Goal: Transaction & Acquisition: Purchase product/service

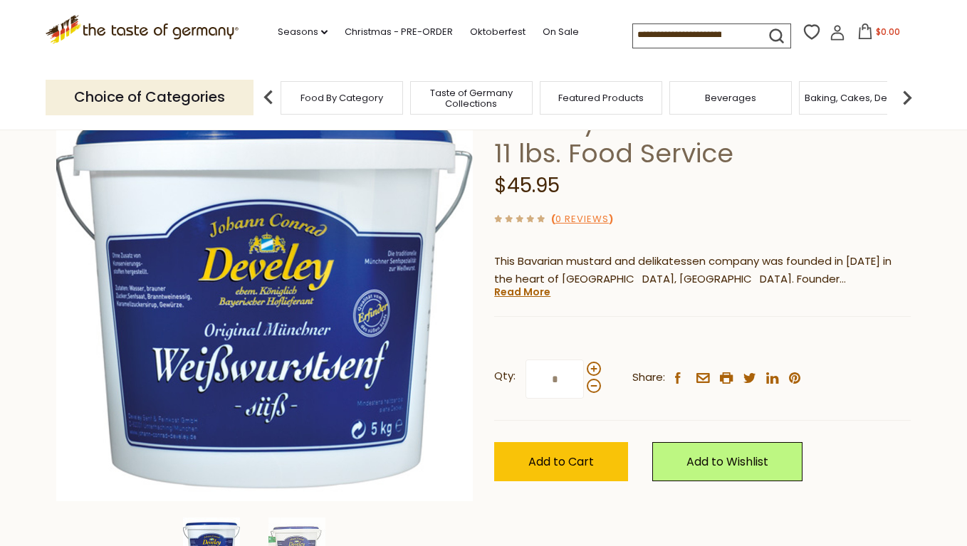
scroll to position [113, 0]
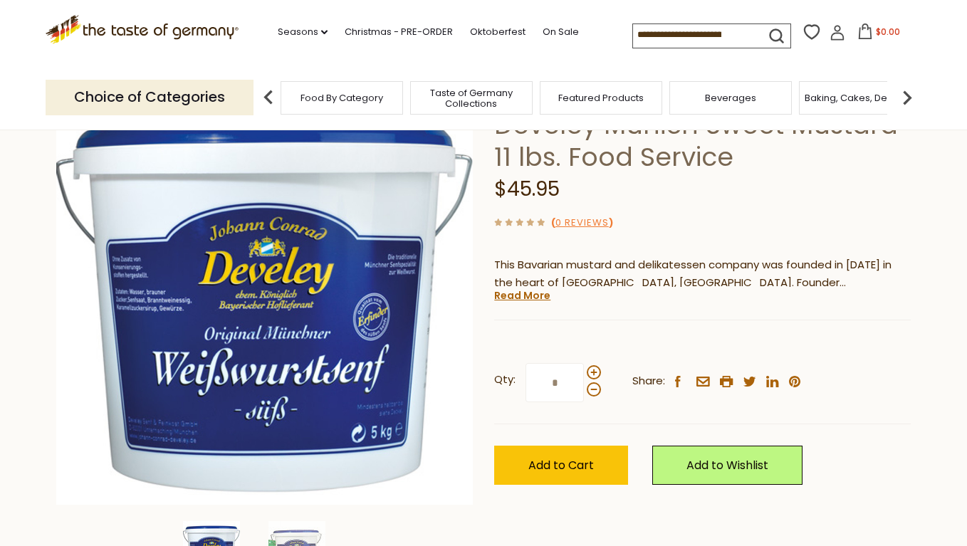
click at [673, 295] on div "Develey Develey Munich Sweet Mustard 11 lbs. Food Service $45.95 ( 0 Reviews ) …" at bounding box center [702, 302] width 416 height 429
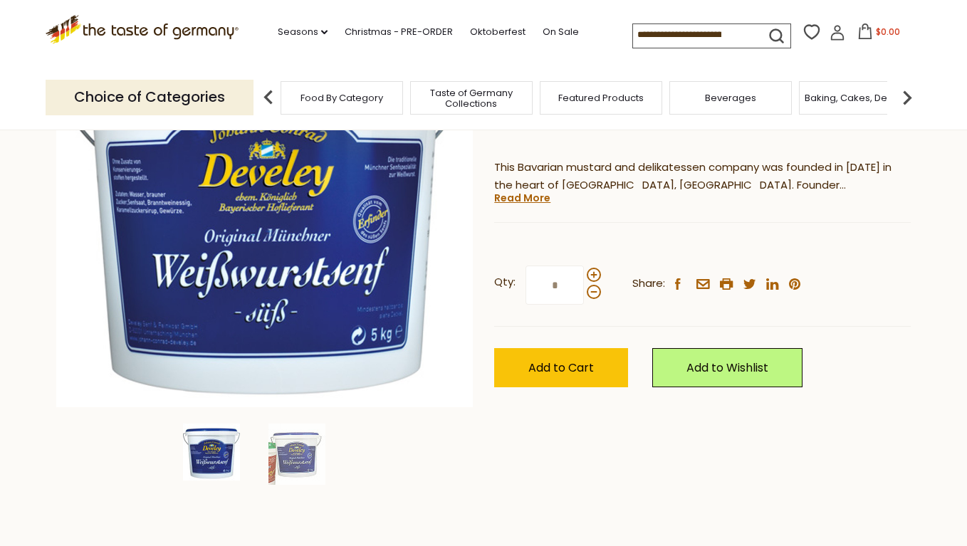
scroll to position [216, 0]
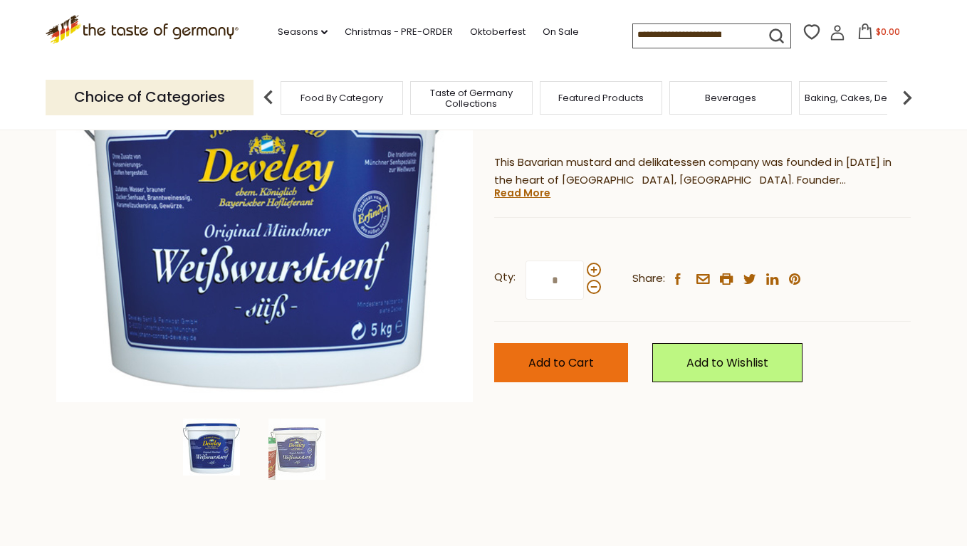
click at [604, 361] on button "Add to Cart" at bounding box center [561, 362] width 134 height 39
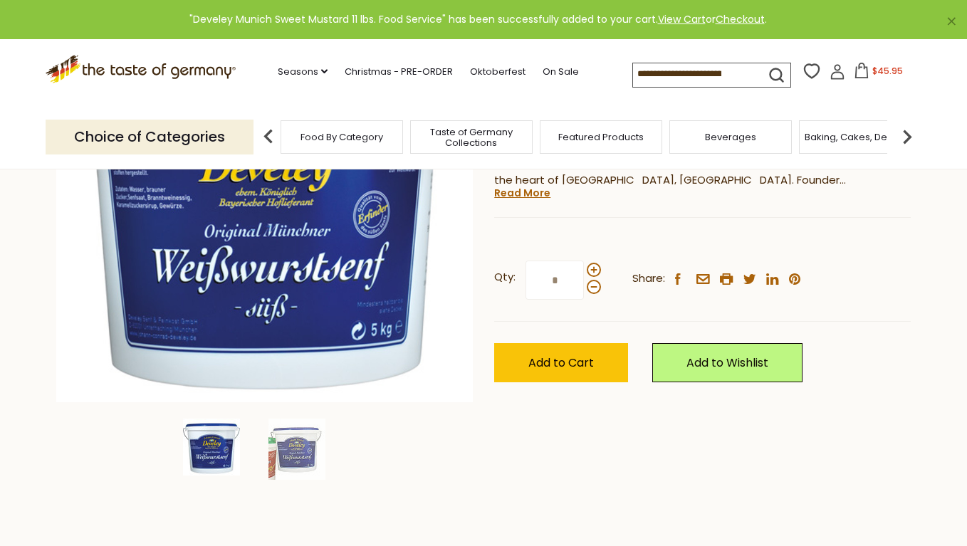
click at [853, 72] on icon at bounding box center [861, 71] width 16 height 16
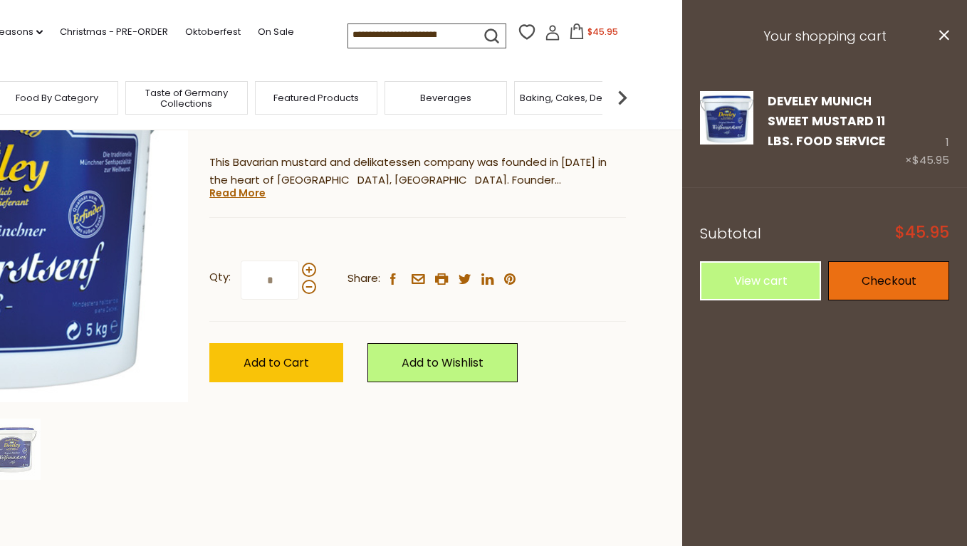
click at [868, 277] on link "Checkout" at bounding box center [888, 280] width 121 height 39
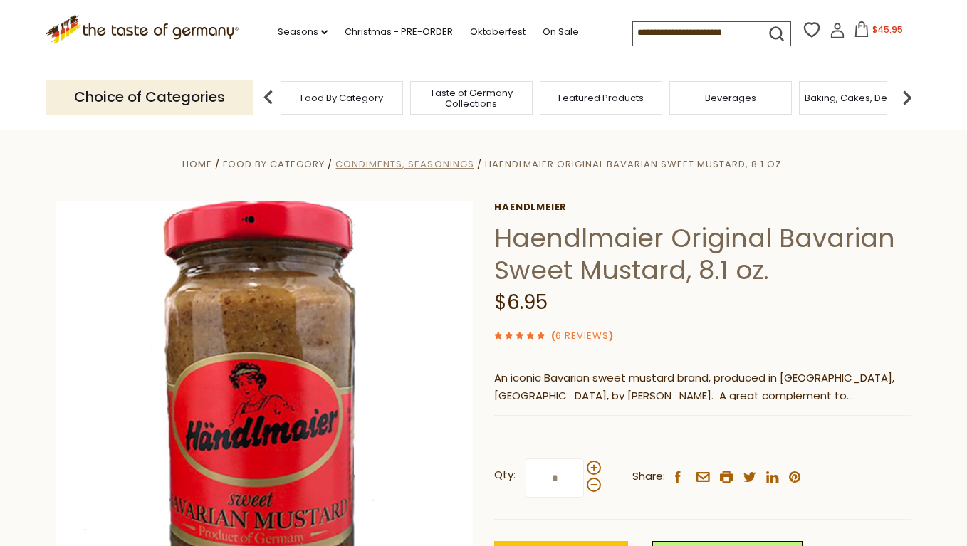
click at [453, 166] on span "Condiments, Seasonings" at bounding box center [404, 164] width 138 height 14
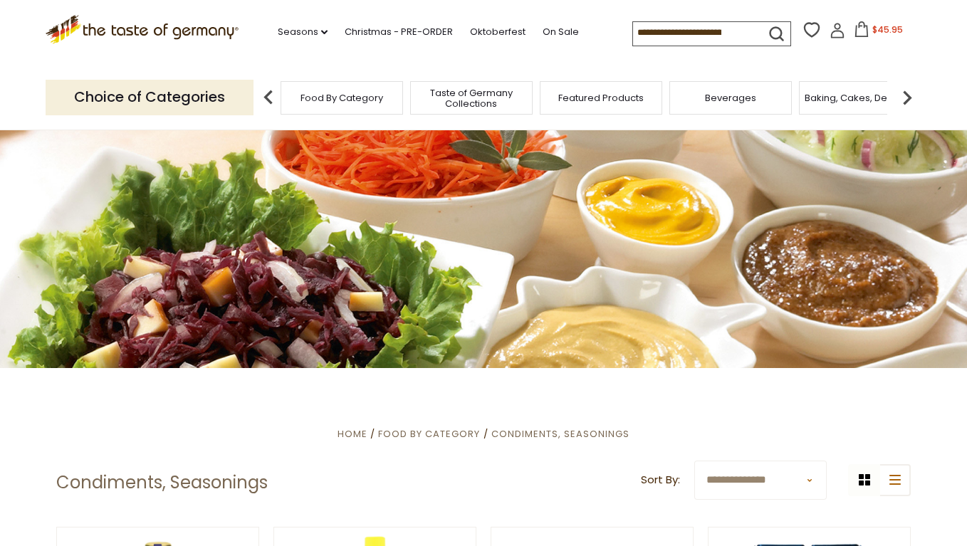
click at [663, 32] on input at bounding box center [693, 32] width 120 height 20
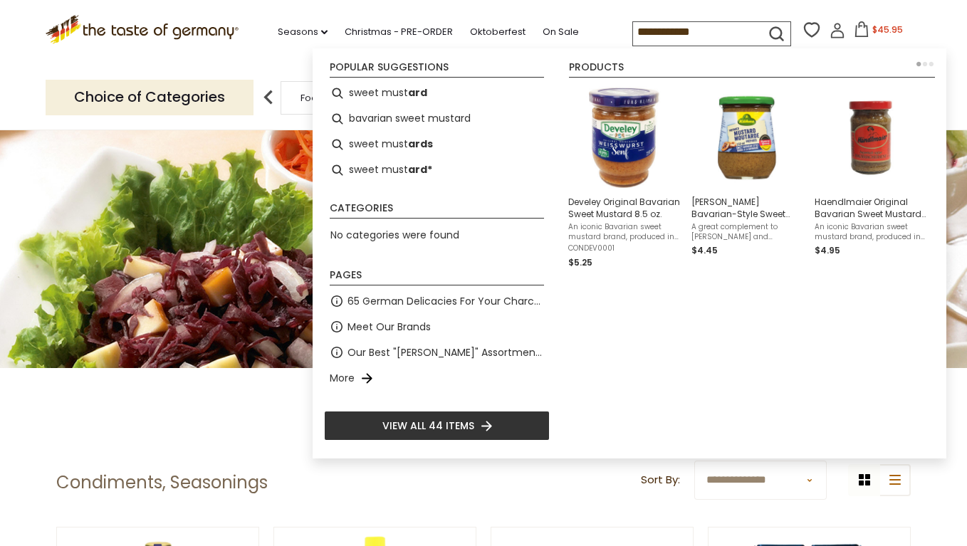
type input "**********"
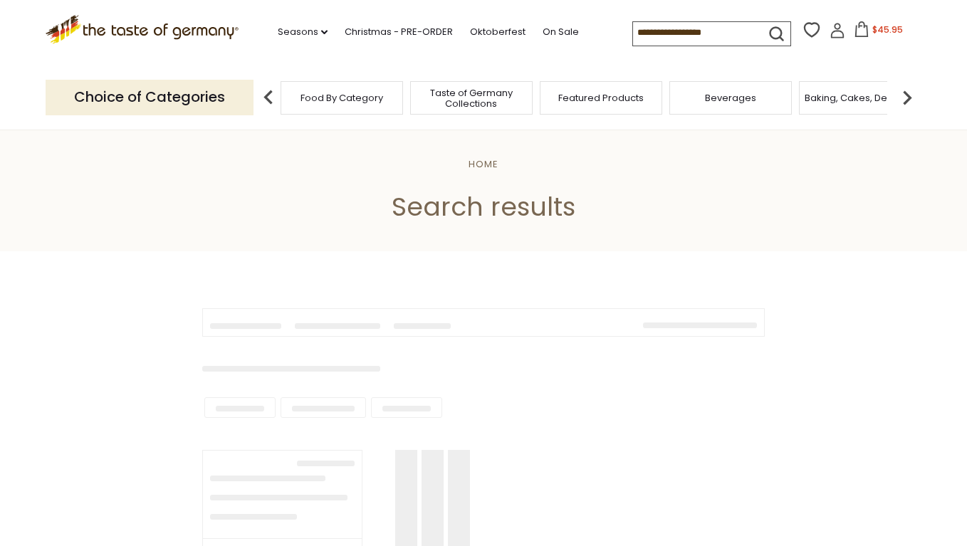
type input "**********"
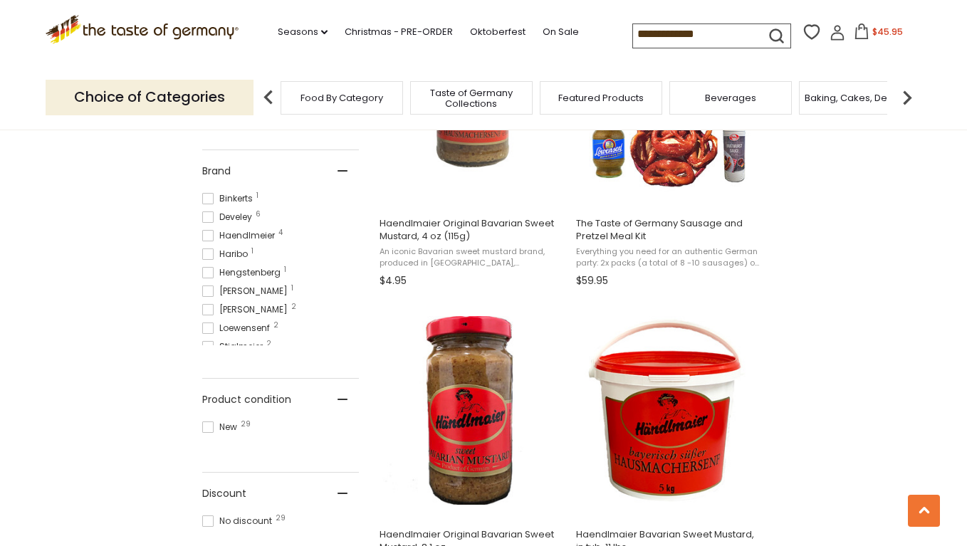
scroll to position [720, 0]
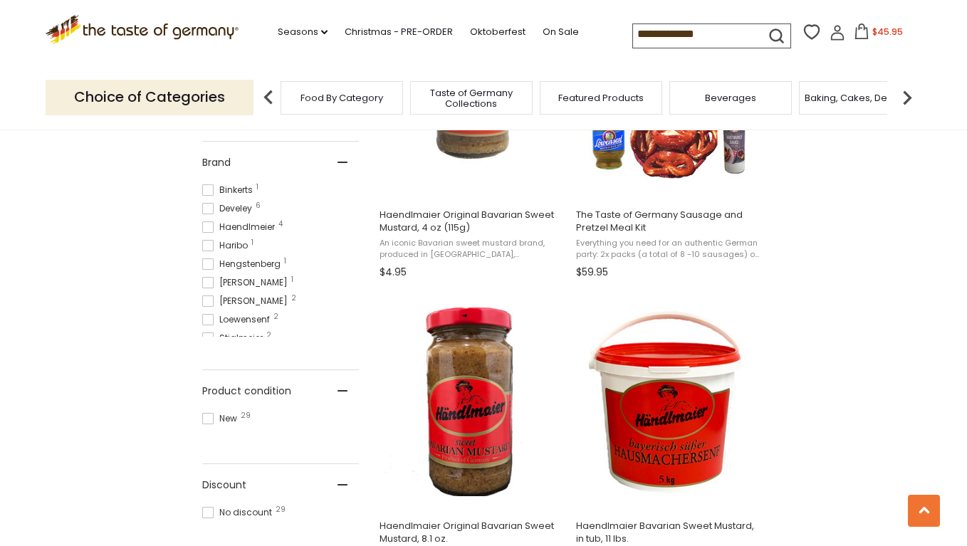
click at [872, 33] on span "$45.95" at bounding box center [887, 32] width 31 height 12
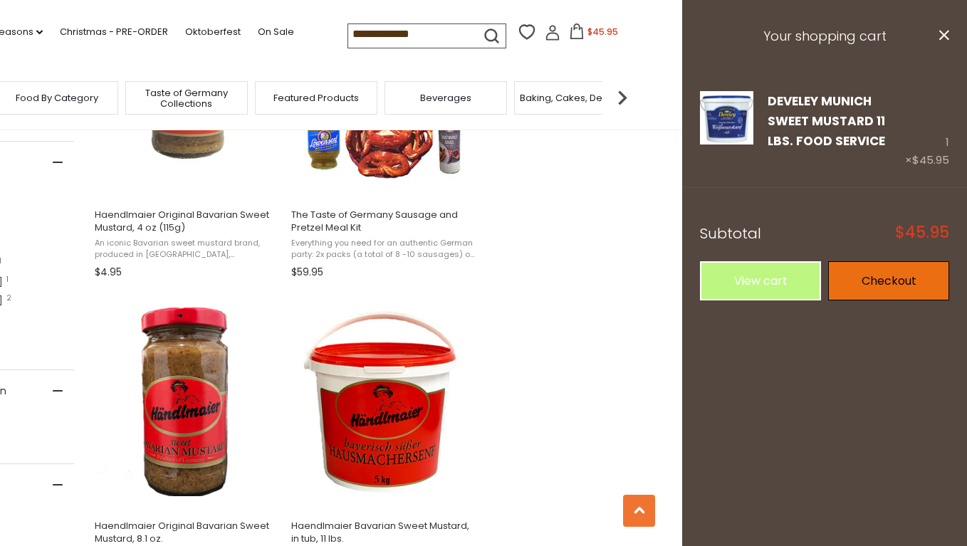
click at [890, 275] on link "Checkout" at bounding box center [888, 280] width 121 height 39
